Goal: Task Accomplishment & Management: Complete application form

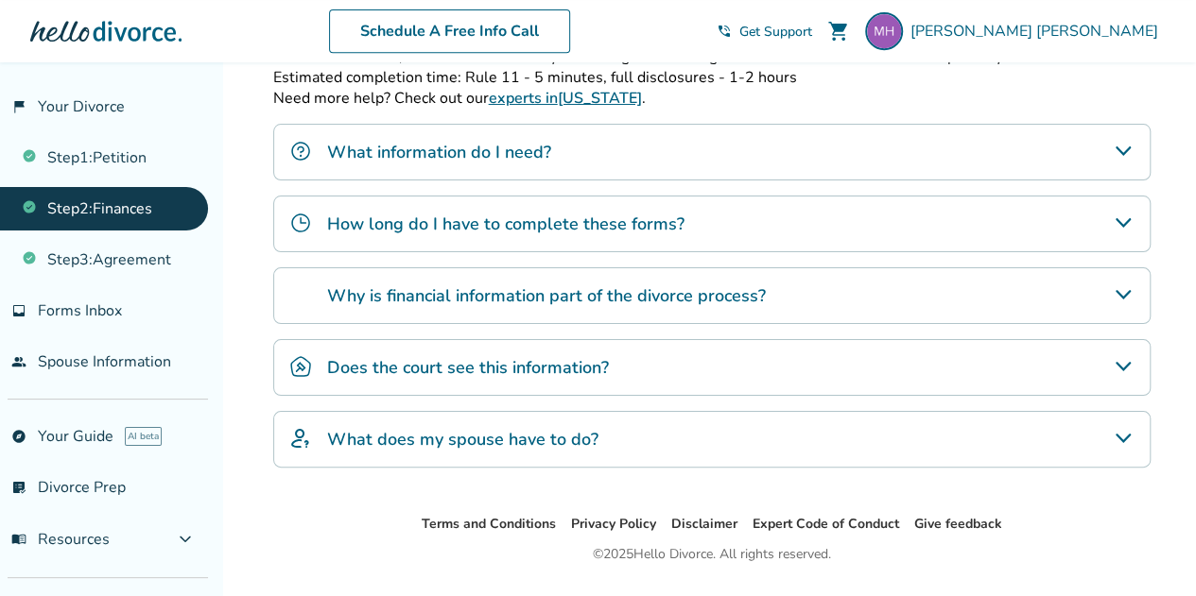
scroll to position [460, 0]
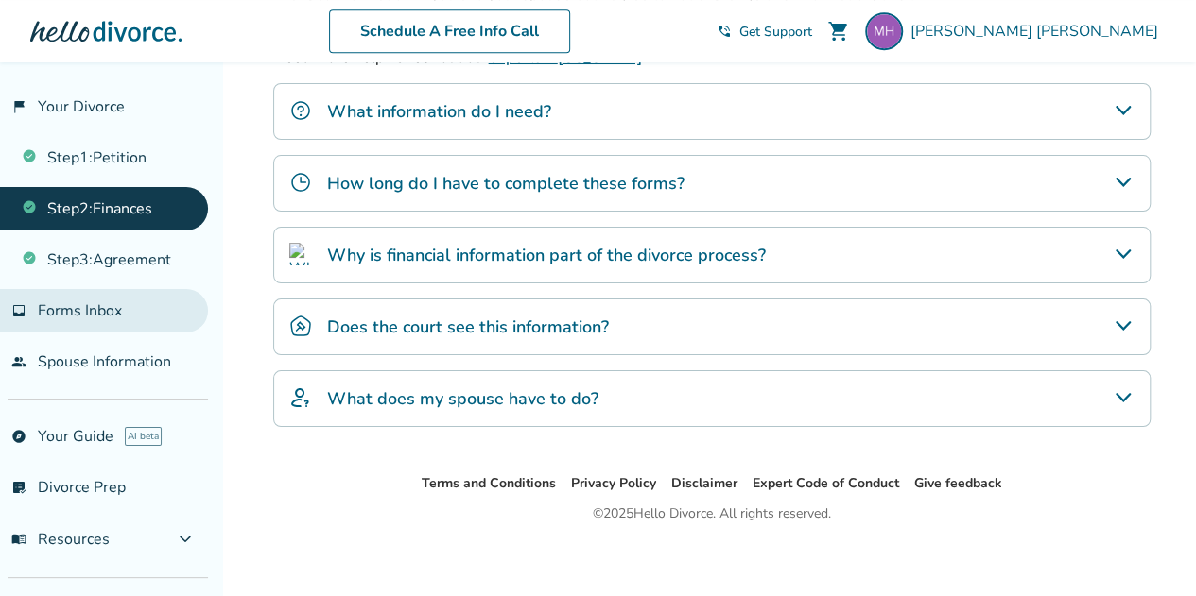
click at [151, 302] on link "inbox Forms Inbox" at bounding box center [104, 310] width 208 height 43
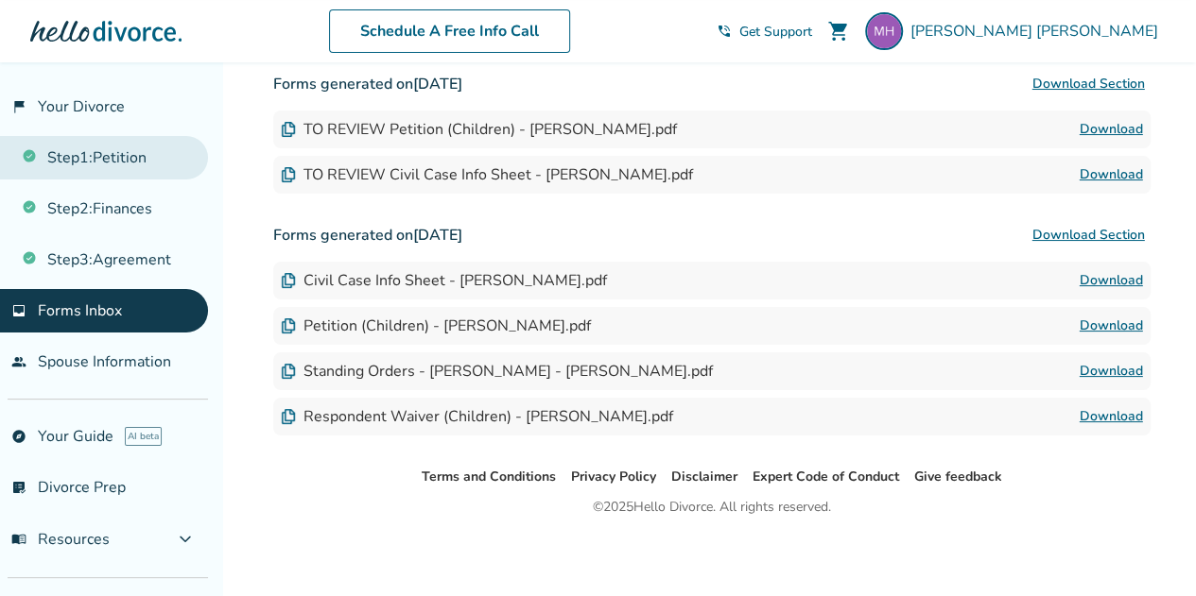
click at [138, 141] on link "Step 1 : Petition" at bounding box center [104, 157] width 208 height 43
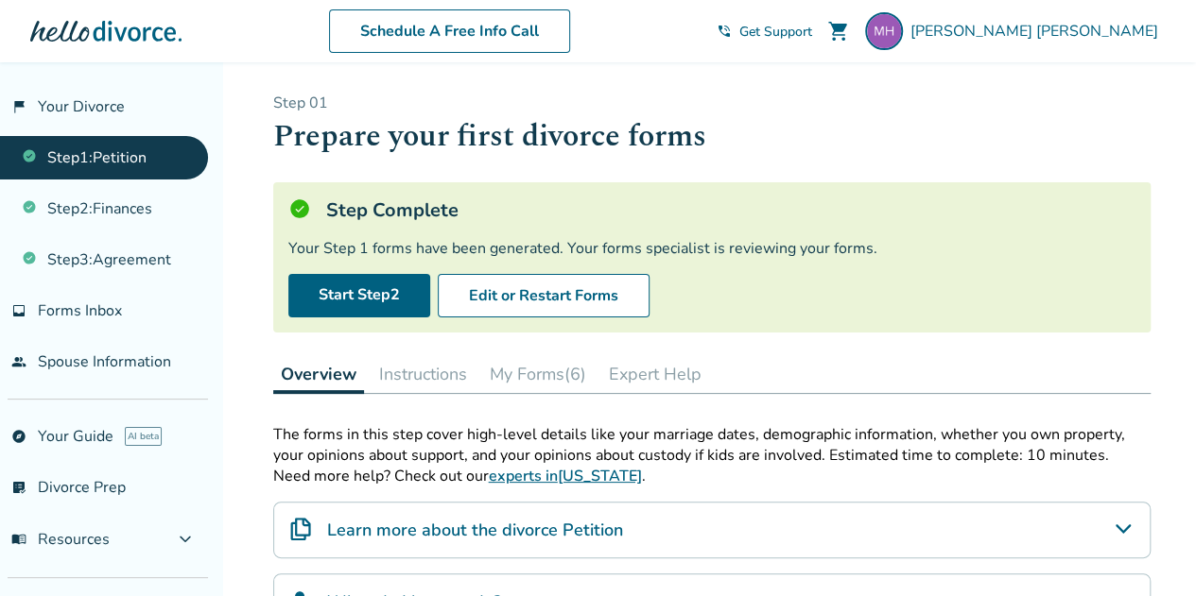
click at [529, 370] on button "My Forms (6)" at bounding box center [538, 374] width 112 height 38
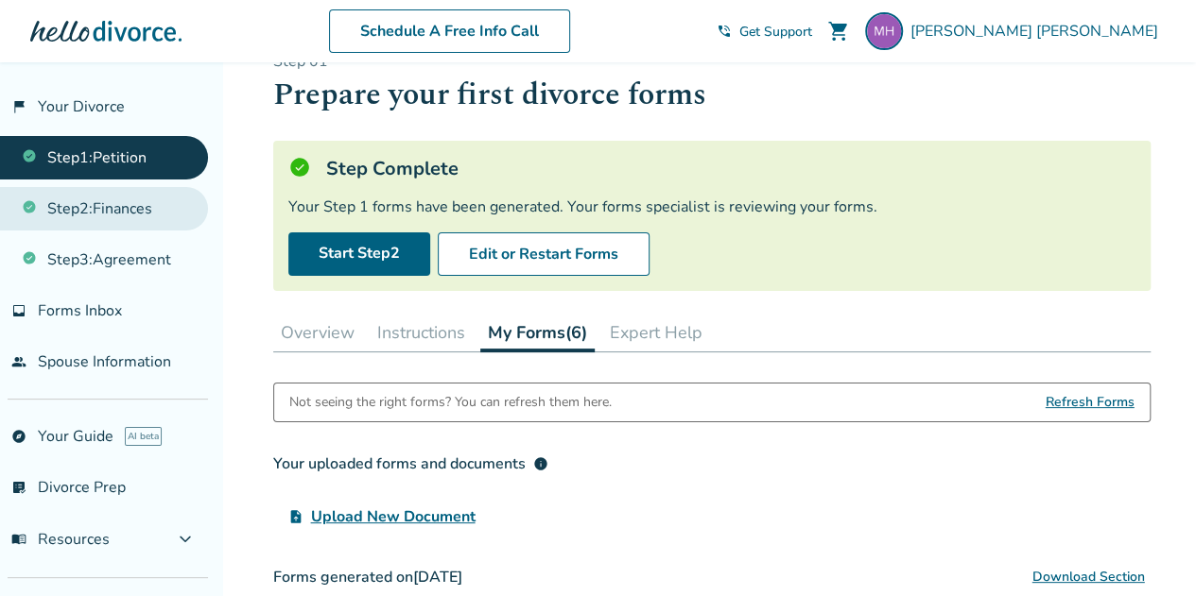
click at [125, 205] on link "Step 2 : Finances" at bounding box center [104, 208] width 208 height 43
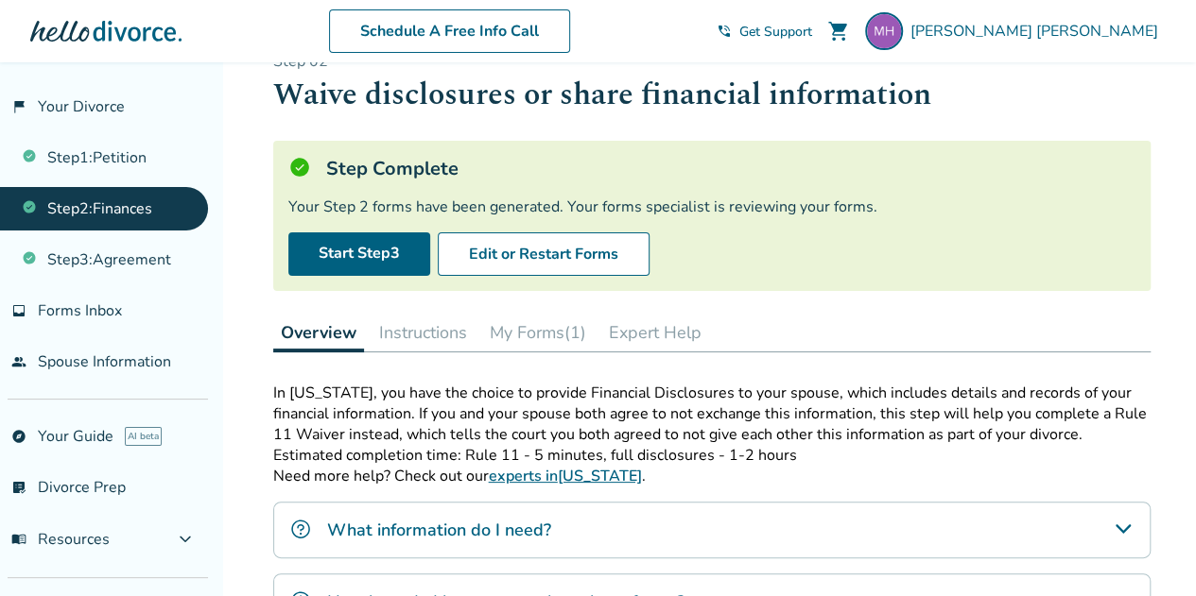
click at [544, 342] on button "My Forms (1)" at bounding box center [538, 333] width 112 height 38
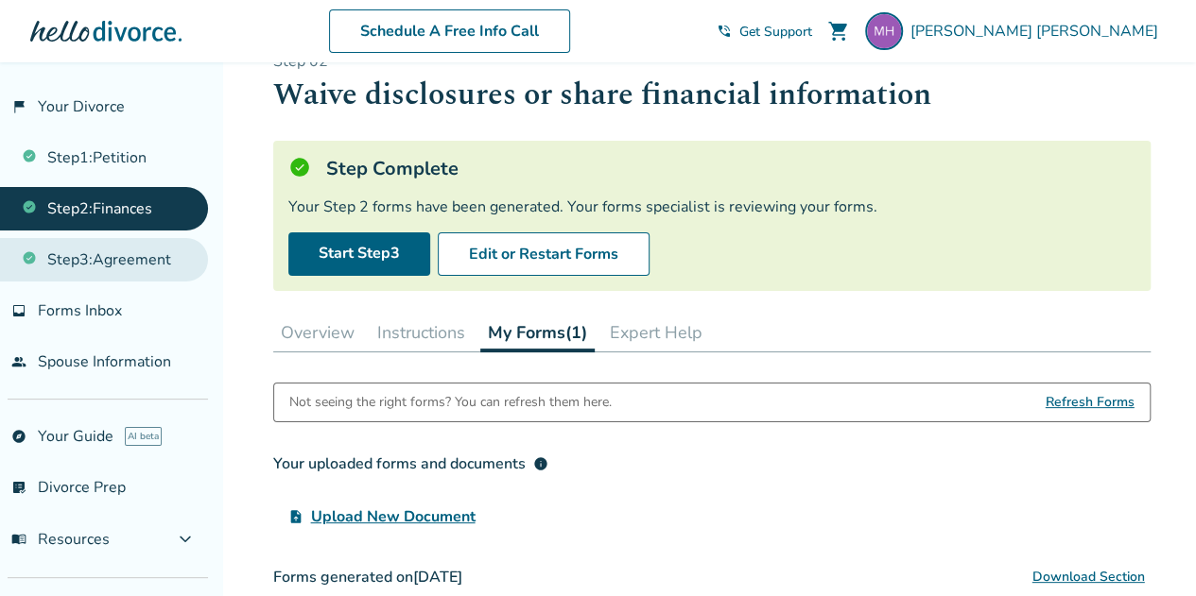
click at [127, 259] on link "Step 3 : Agreement" at bounding box center [104, 259] width 208 height 43
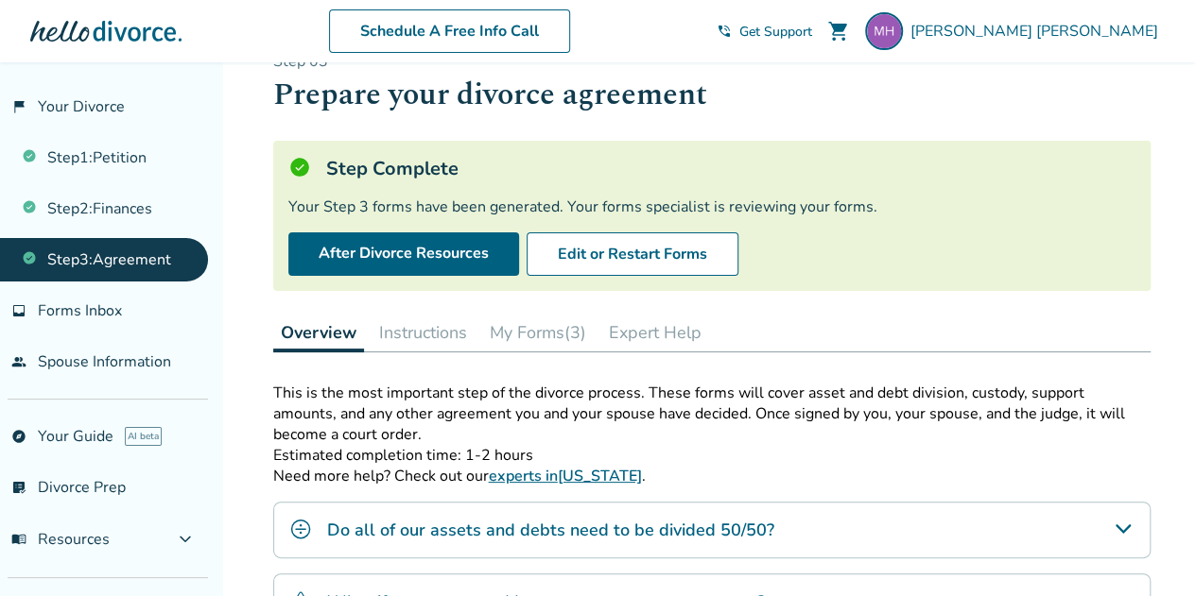
click at [558, 338] on button "My Forms (3)" at bounding box center [538, 333] width 112 height 38
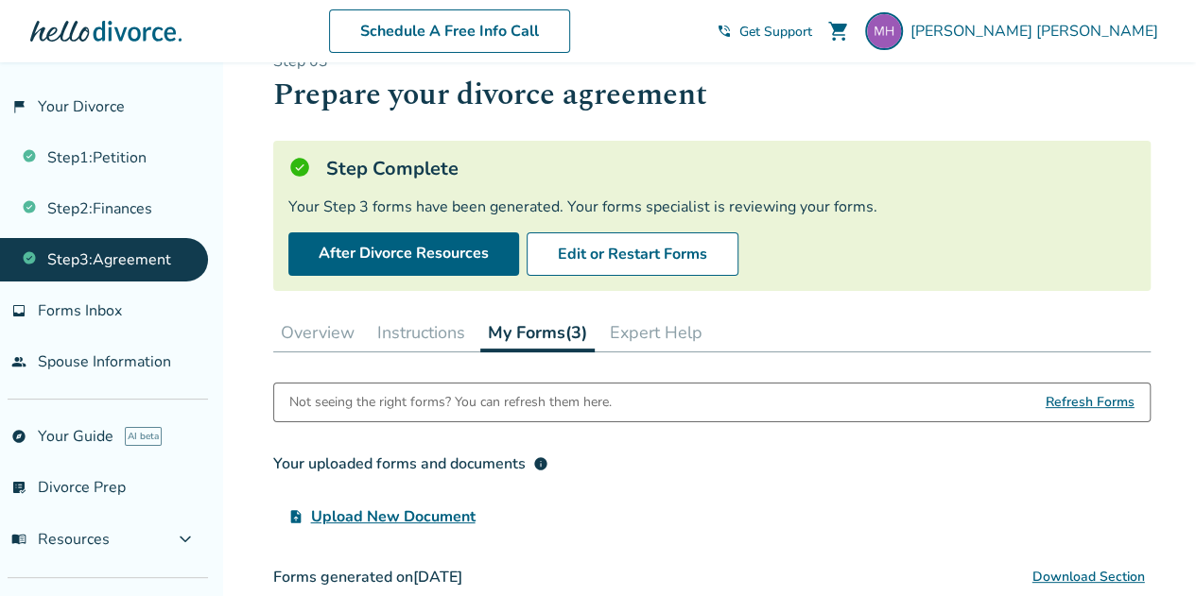
scroll to position [414, 0]
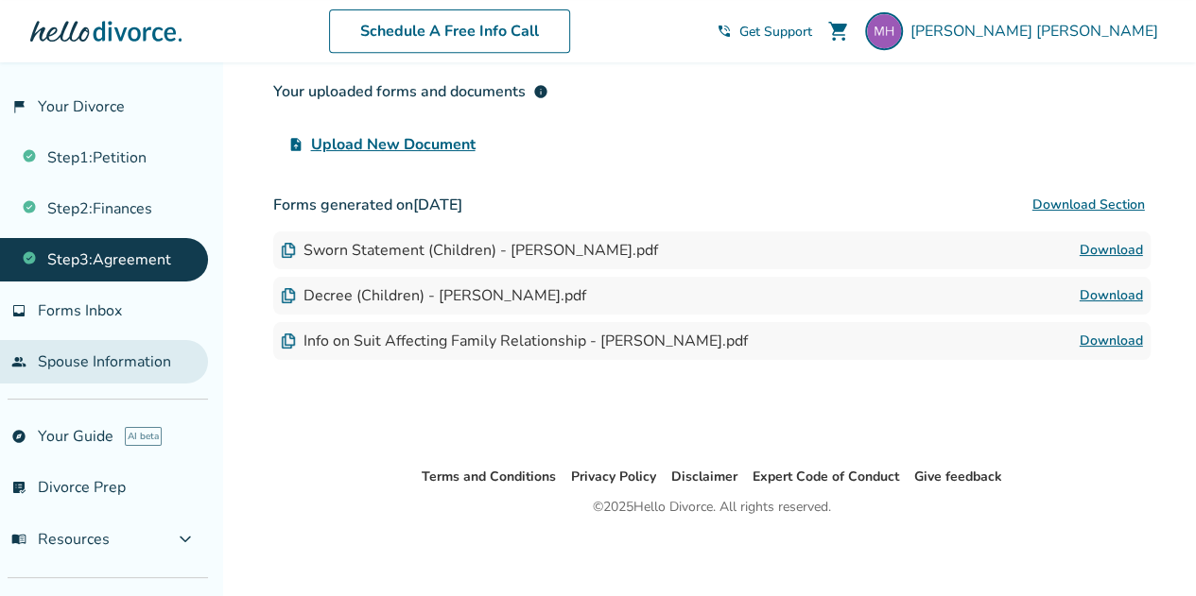
click at [103, 353] on link "people Spouse Information" at bounding box center [104, 361] width 208 height 43
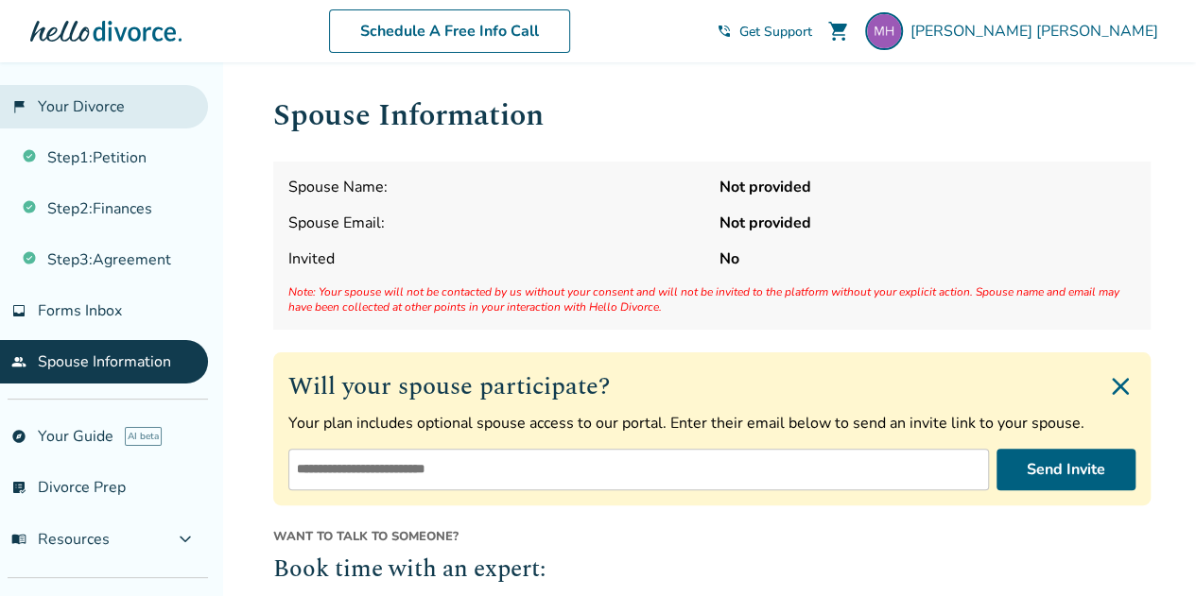
click at [82, 113] on link "flag_2 Your Divorce" at bounding box center [104, 106] width 208 height 43
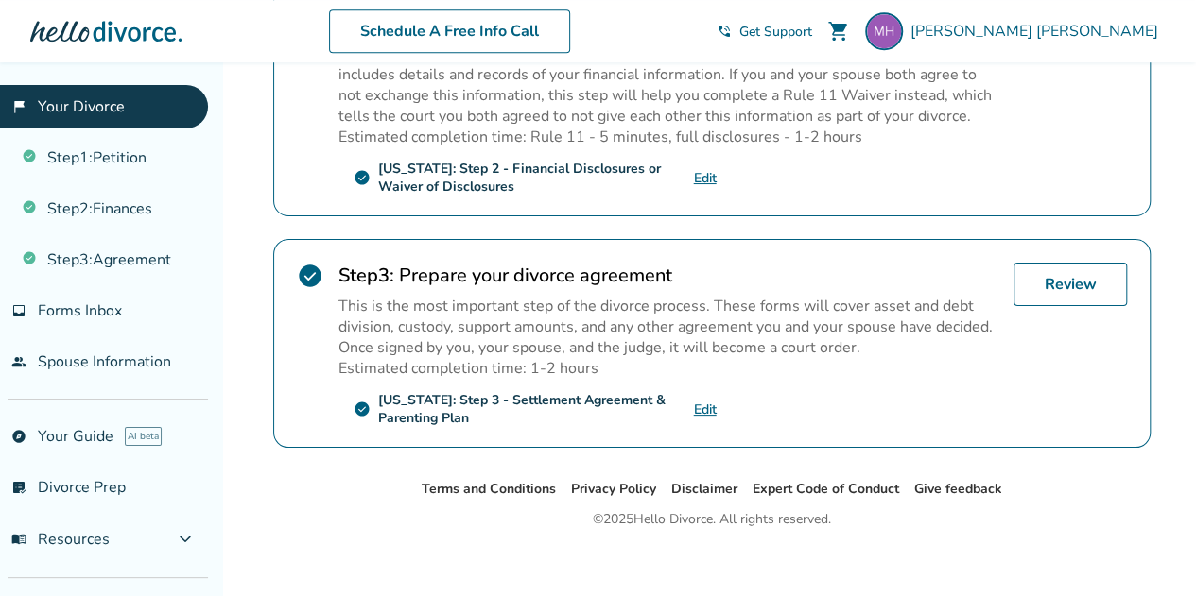
scroll to position [675, 0]
